Goal: Task Accomplishment & Management: Use online tool/utility

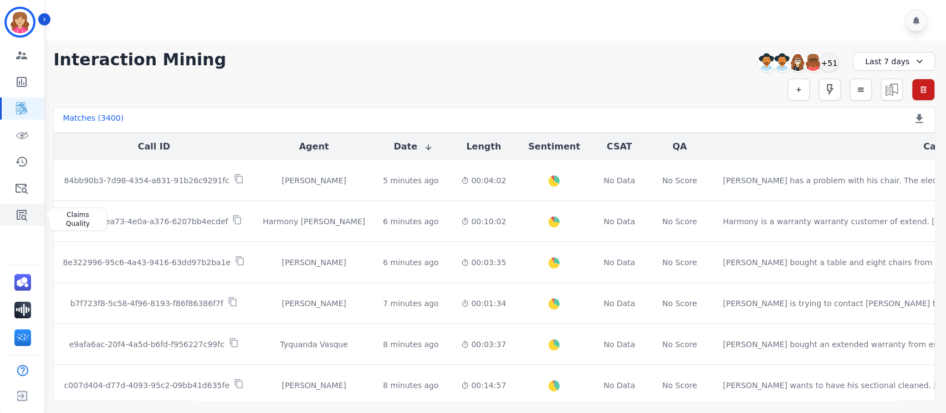
click at [23, 217] on icon "Sidebar" at bounding box center [21, 214] width 13 height 13
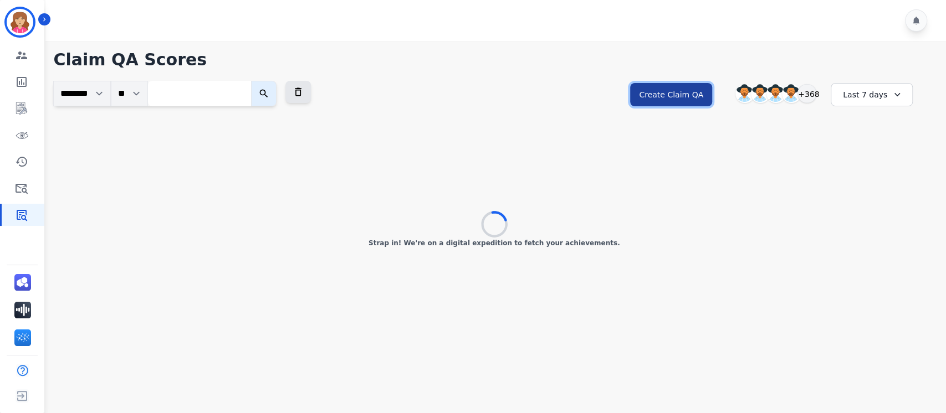
click at [673, 94] on button "Create Claim QA" at bounding box center [671, 94] width 82 height 23
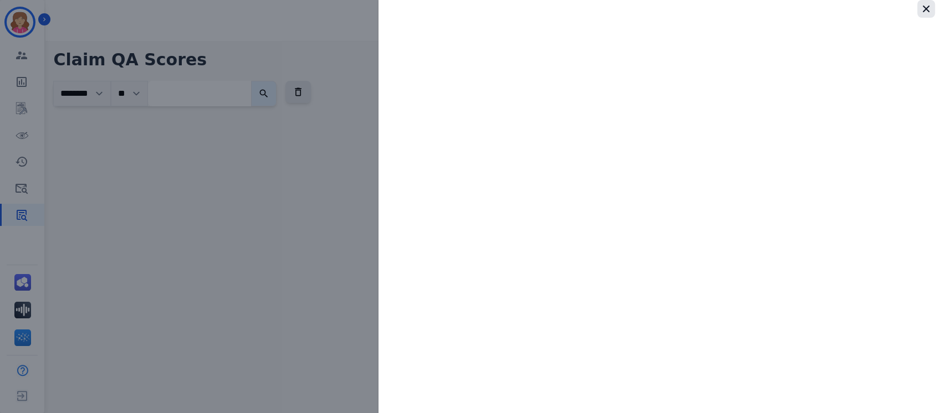
click at [925, 9] on icon "button" at bounding box center [925, 9] width 7 height 7
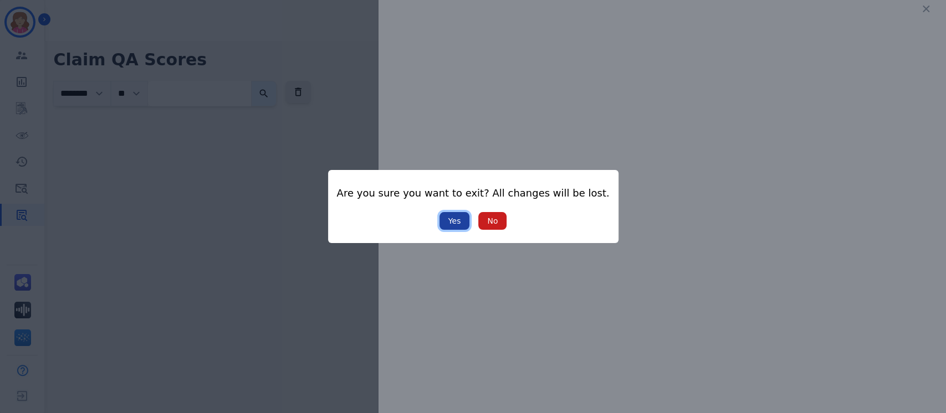
click at [453, 219] on button "Yes" at bounding box center [454, 221] width 30 height 18
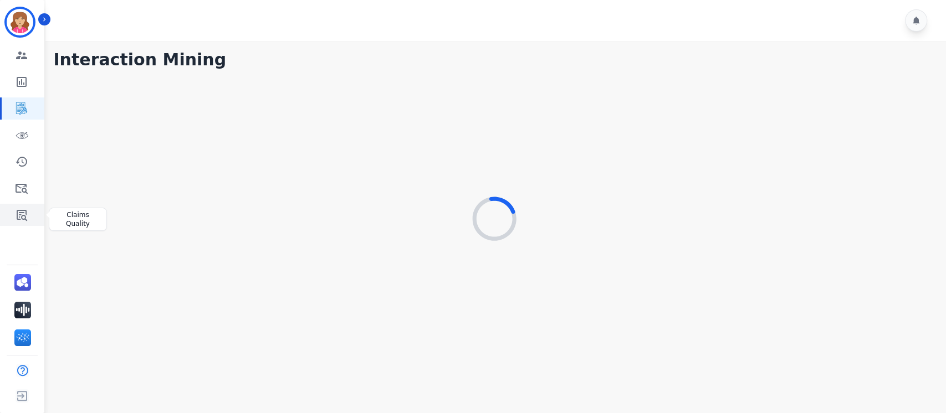
click at [21, 214] on icon "Sidebar" at bounding box center [22, 215] width 11 height 11
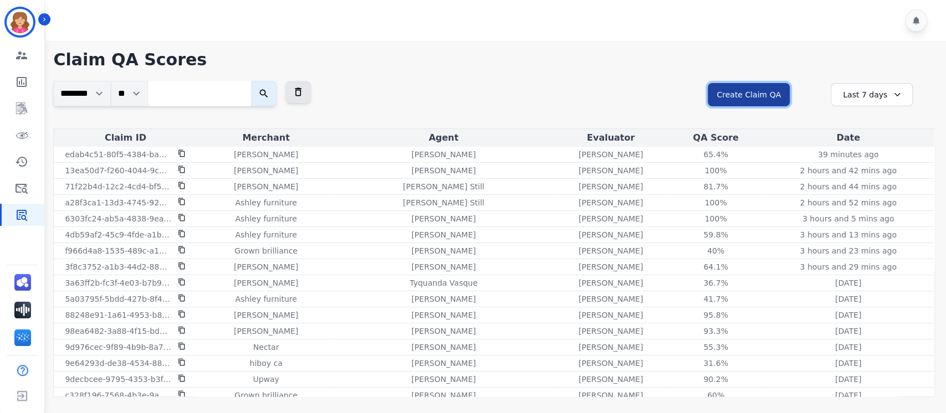
click at [768, 94] on button "Create Claim QA" at bounding box center [748, 94] width 82 height 23
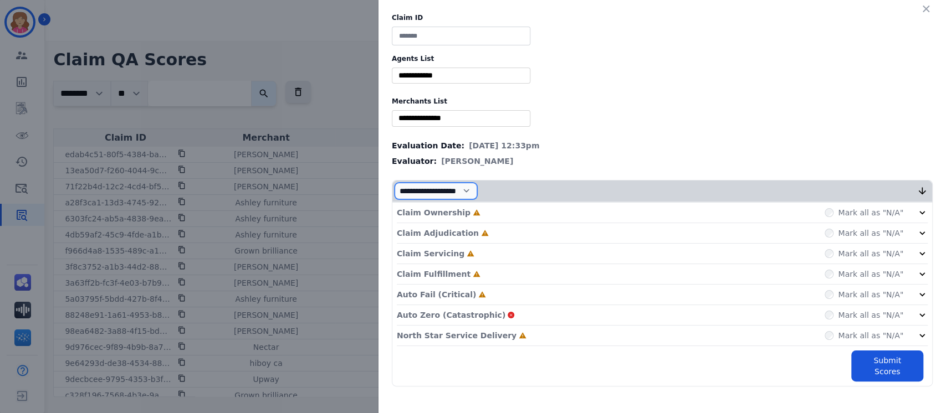
click at [477, 189] on select "**********" at bounding box center [435, 191] width 83 height 17
select select "*"
click at [394, 199] on select "**********" at bounding box center [435, 191] width 83 height 17
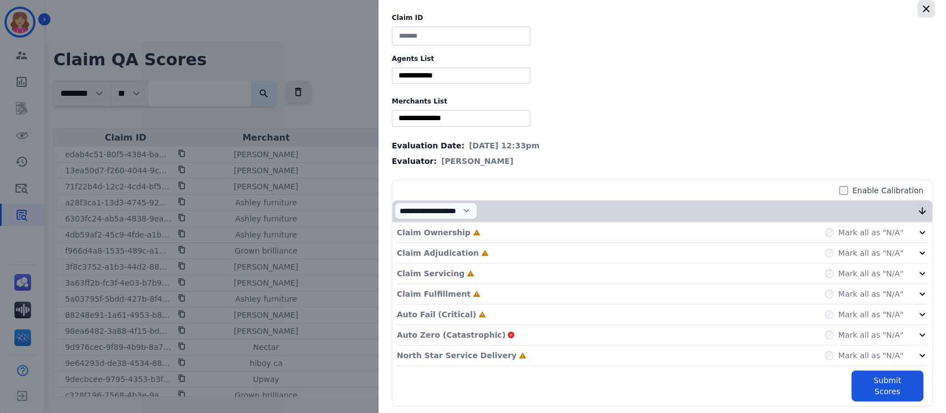
click at [925, 5] on icon "button" at bounding box center [925, 8] width 11 height 11
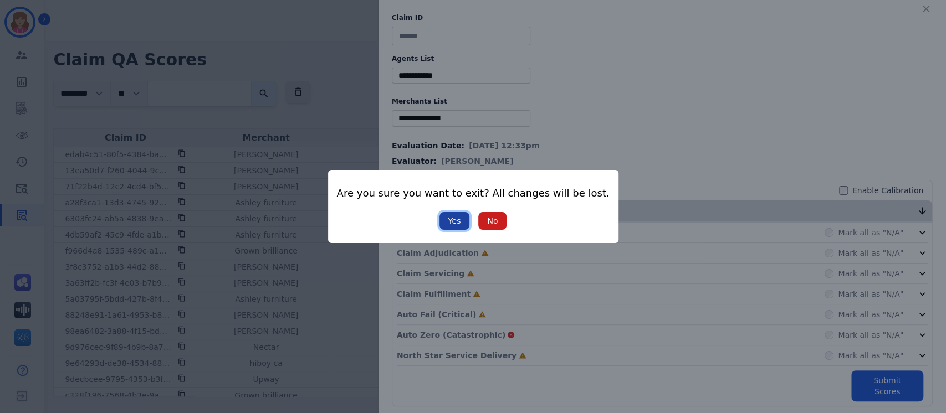
click at [451, 219] on button "Yes" at bounding box center [454, 221] width 30 height 18
